Goal: Transaction & Acquisition: Purchase product/service

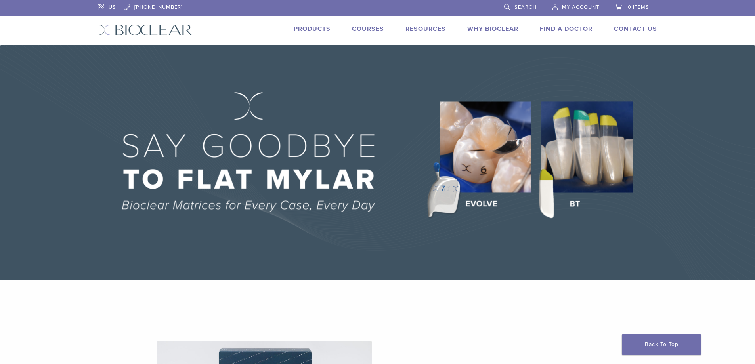
click at [307, 29] on link "Products" at bounding box center [312, 29] width 37 height 8
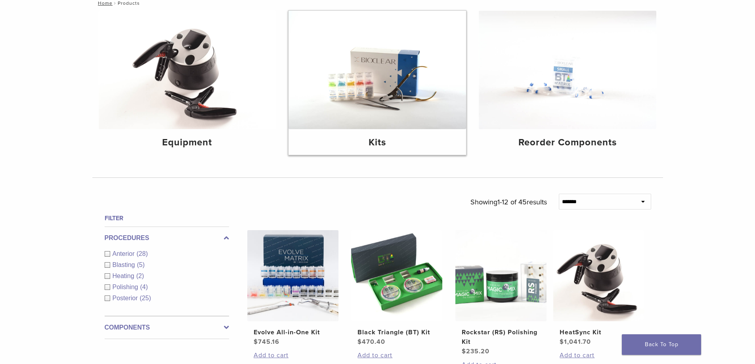
scroll to position [79, 0]
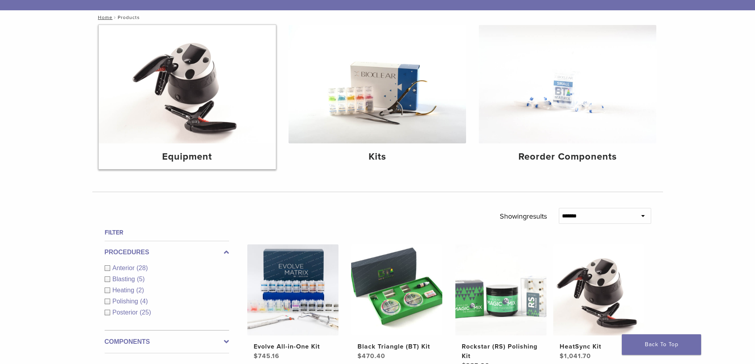
click at [174, 85] on img at bounding box center [187, 84] width 177 height 118
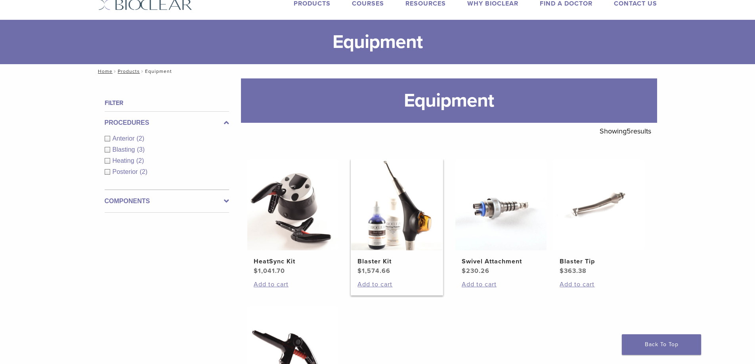
scroll to position [40, 0]
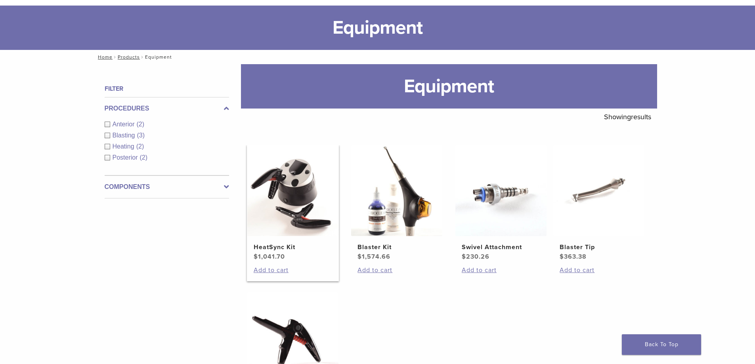
click at [286, 206] on img at bounding box center [292, 190] width 91 height 91
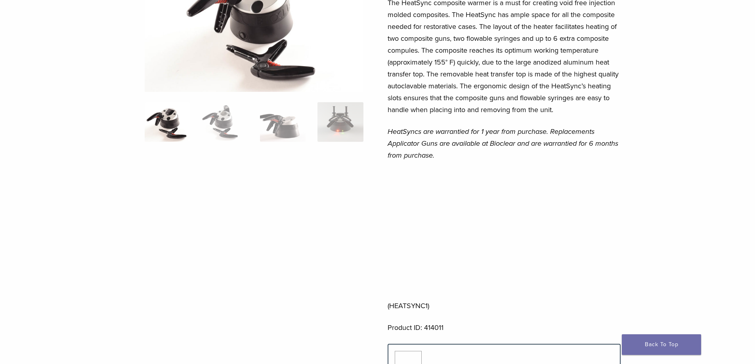
scroll to position [79, 0]
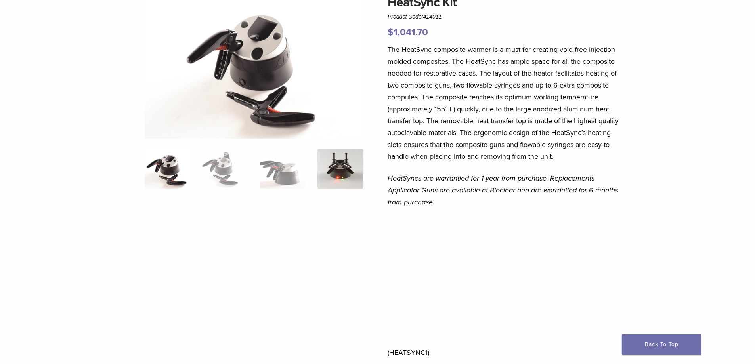
click at [350, 174] on img at bounding box center [340, 169] width 46 height 40
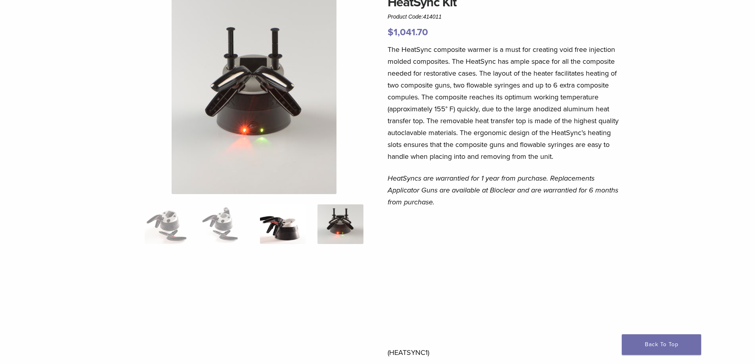
click at [282, 211] on img at bounding box center [283, 224] width 46 height 40
